Goal: Find specific page/section: Find specific page/section

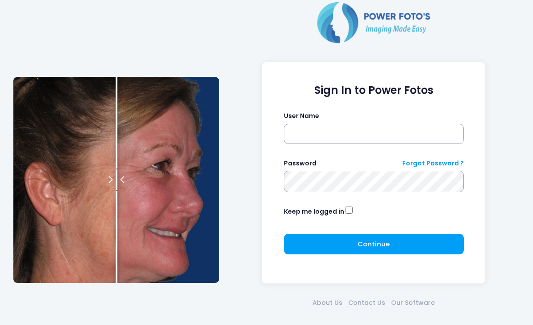
scroll to position [8, 0]
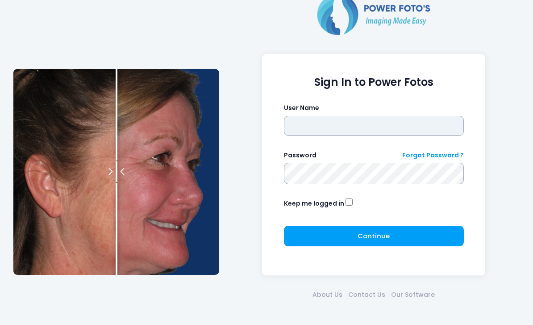
type input "*******"
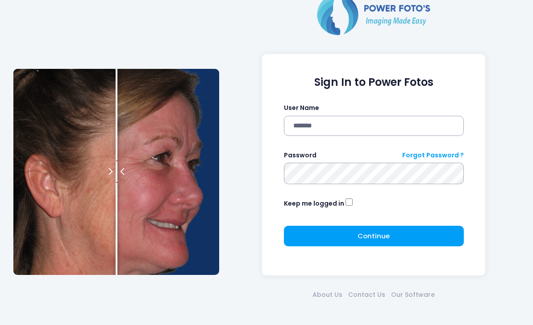
click button "submit" at bounding box center [0, 0] width 0 height 0
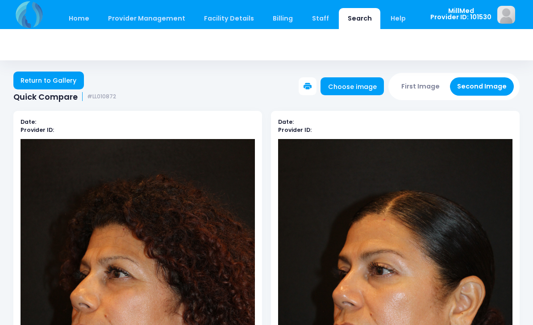
click at [341, 22] on link "Search" at bounding box center [360, 18] width 42 height 21
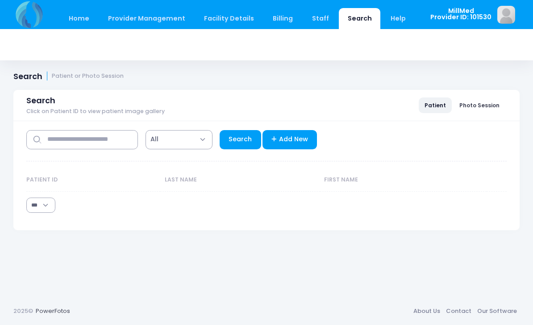
select select "***"
click at [78, 130] on input "text" at bounding box center [82, 139] width 112 height 19
type input "*****"
click at [233, 133] on link "Search" at bounding box center [241, 139] width 42 height 19
select select "***"
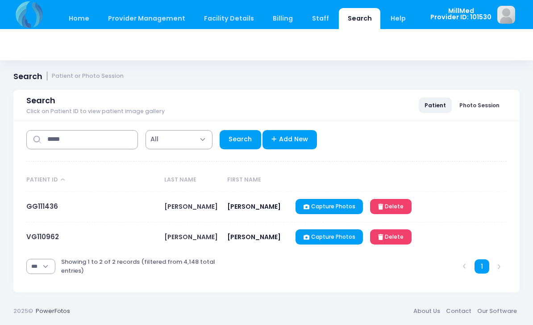
click at [29, 240] on link "VG110962" at bounding box center [42, 236] width 33 height 9
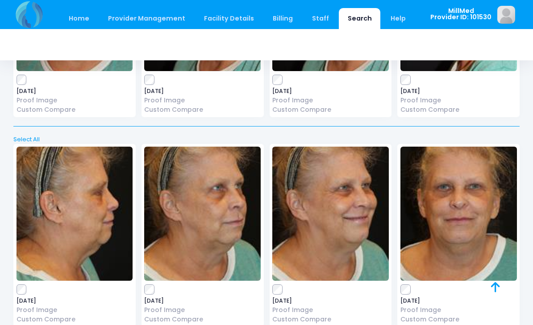
scroll to position [1964, 0]
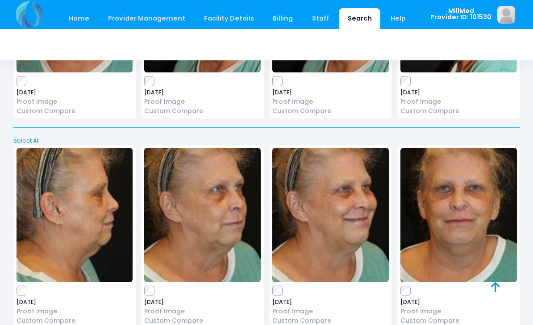
click at [453, 214] on img at bounding box center [458, 215] width 117 height 134
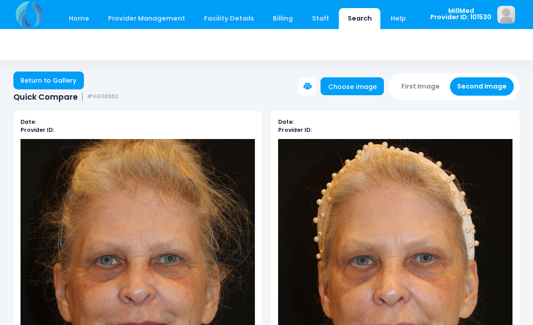
click at [45, 78] on link "Return to Gallery" at bounding box center [48, 80] width 71 height 18
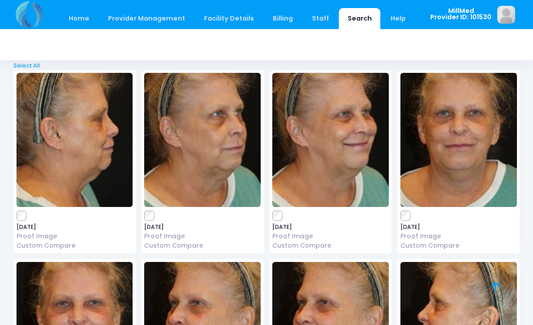
scroll to position [2038, 0]
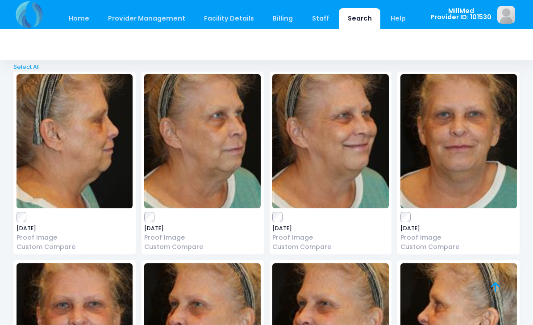
click at [427, 173] on img at bounding box center [458, 141] width 117 height 134
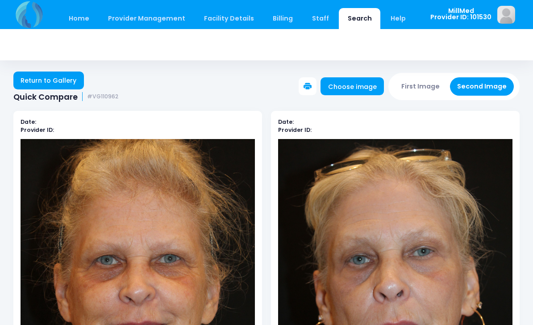
click at [44, 79] on link "Return to Gallery" at bounding box center [48, 80] width 71 height 18
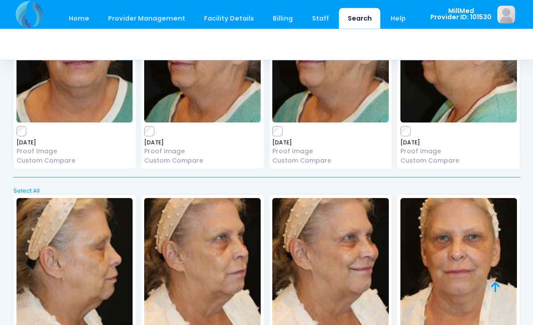
scroll to position [2277, 0]
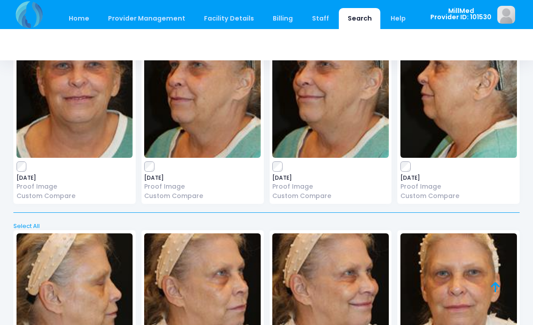
click at [183, 270] on img at bounding box center [202, 300] width 117 height 134
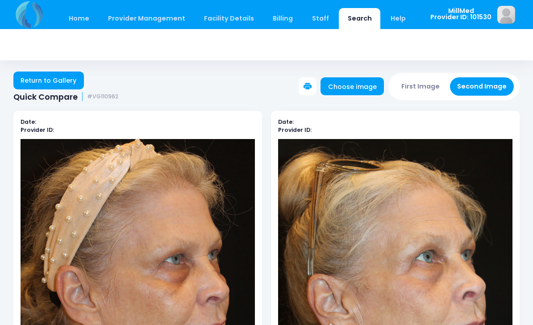
click at [38, 88] on link "Return to Gallery" at bounding box center [48, 80] width 71 height 18
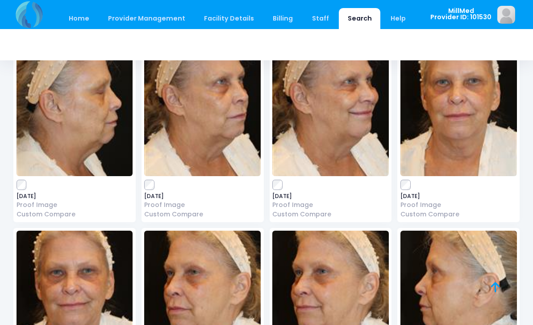
scroll to position [2474, 0]
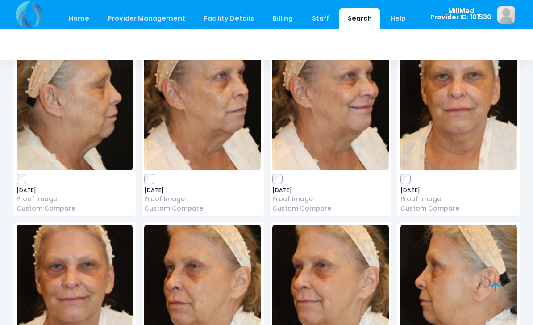
click at [199, 253] on img at bounding box center [202, 292] width 117 height 134
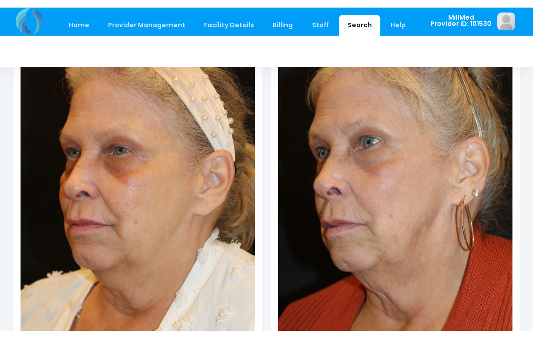
scroll to position [120, 0]
